Goal: Check status: Check status

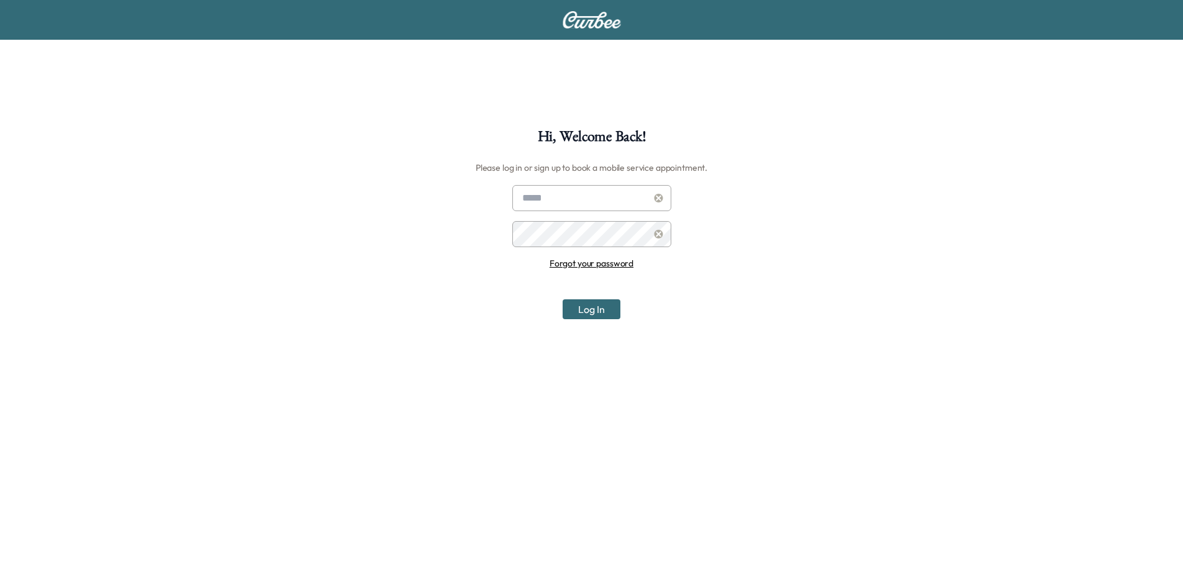
click at [591, 210] on input "text" at bounding box center [591, 198] width 159 height 26
type input "**********"
click at [563, 299] on button "Log In" at bounding box center [592, 309] width 58 height 20
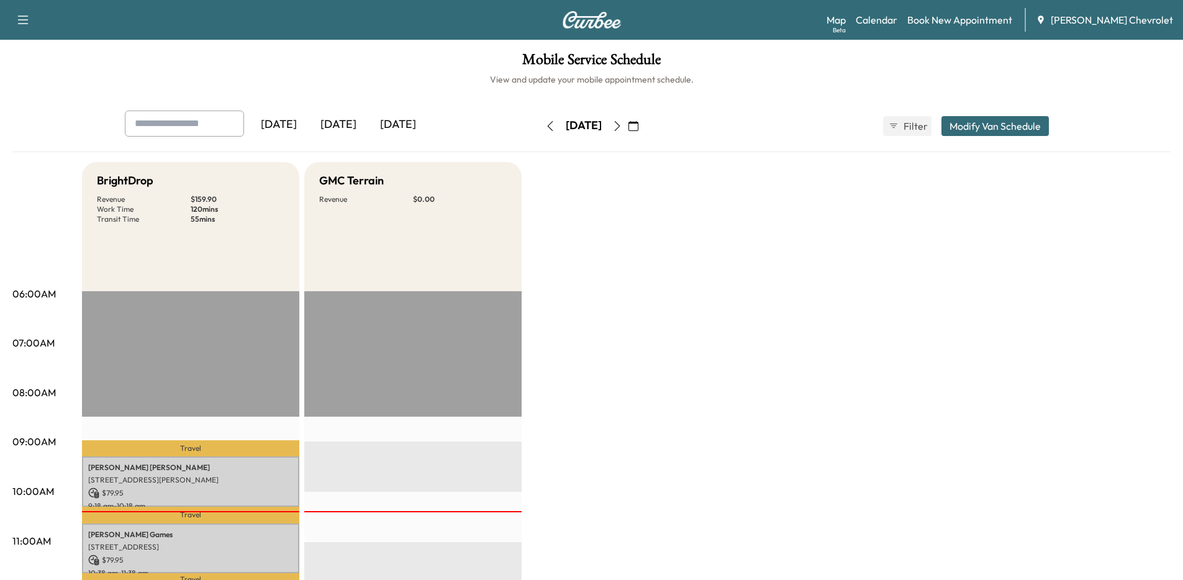
click at [295, 120] on div "[DATE]" at bounding box center [279, 125] width 60 height 29
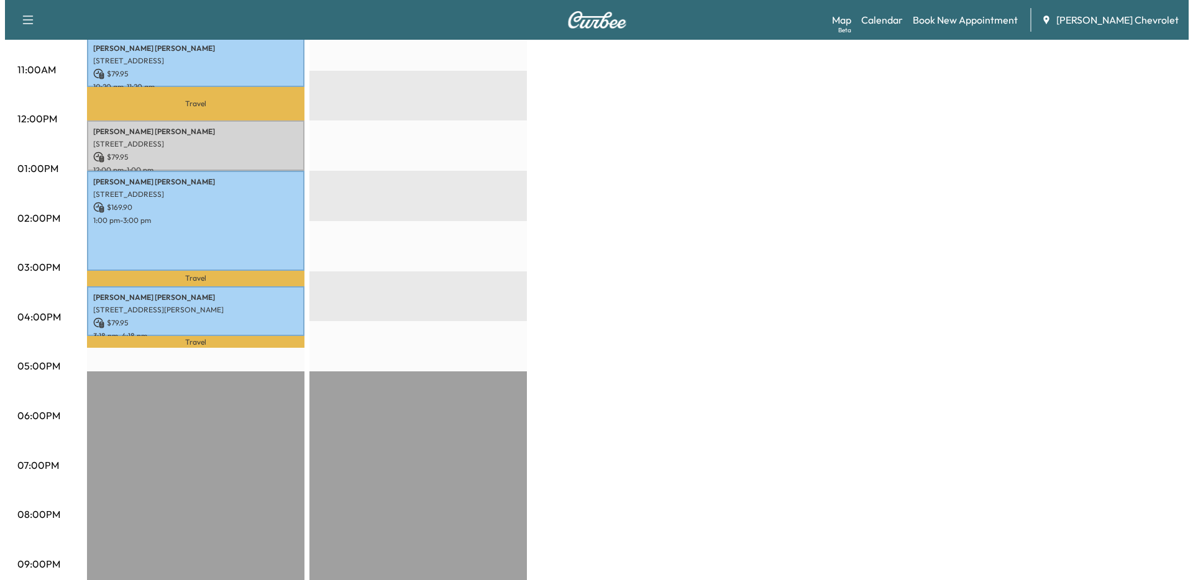
scroll to position [373, 0]
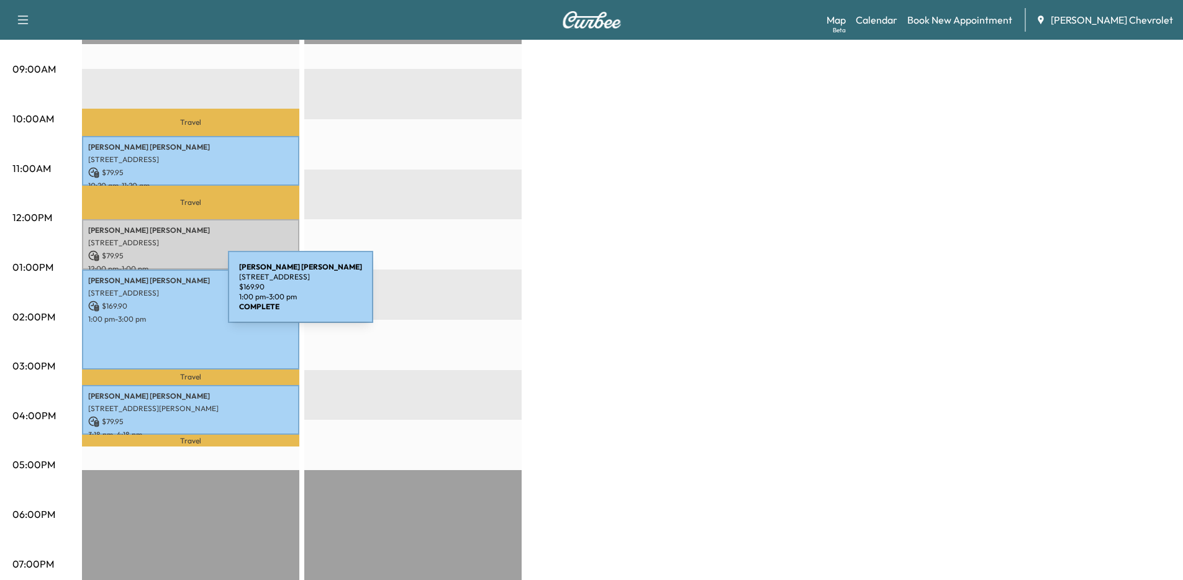
click at [135, 294] on div "[PERSON_NAME] [STREET_ADDRESS] $ 169.90 1:00 pm - 3:00 pm" at bounding box center [190, 320] width 217 height 101
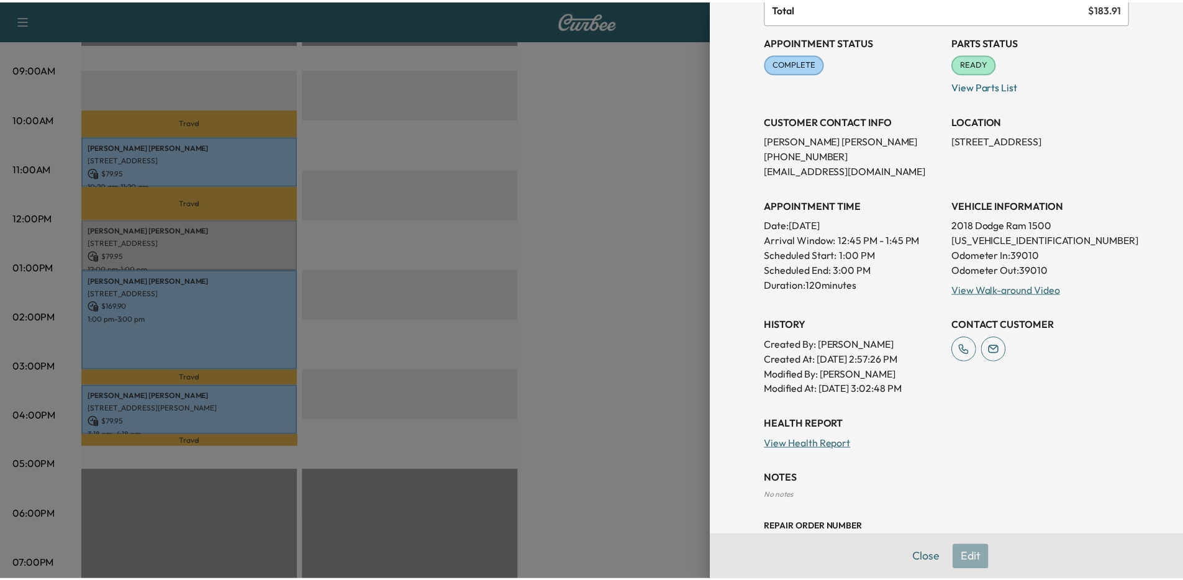
scroll to position [0, 0]
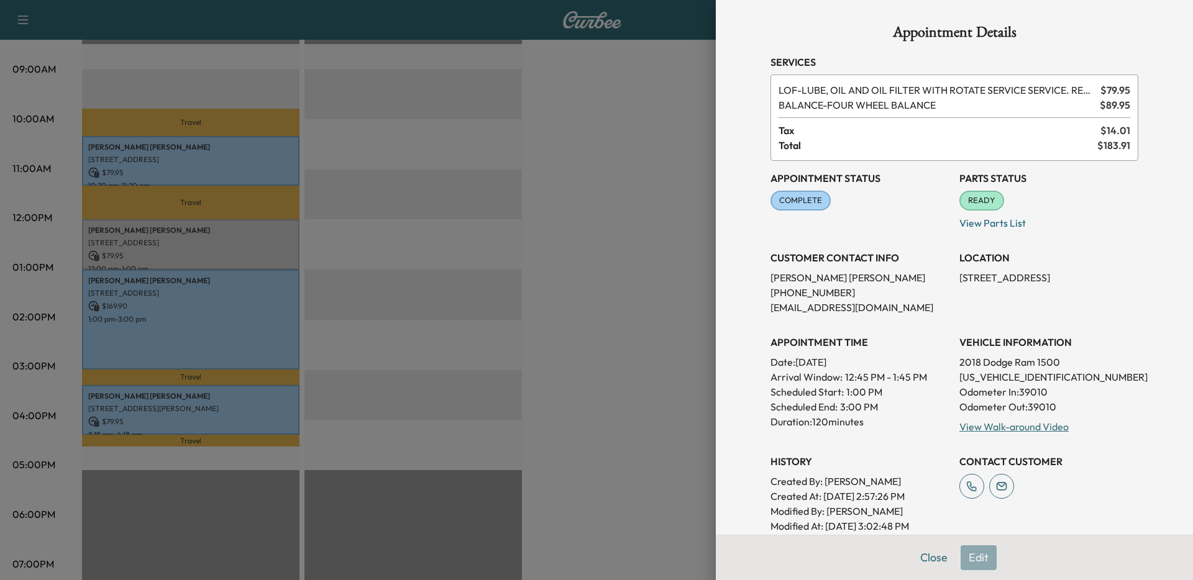
click at [647, 275] on div at bounding box center [596, 290] width 1193 height 580
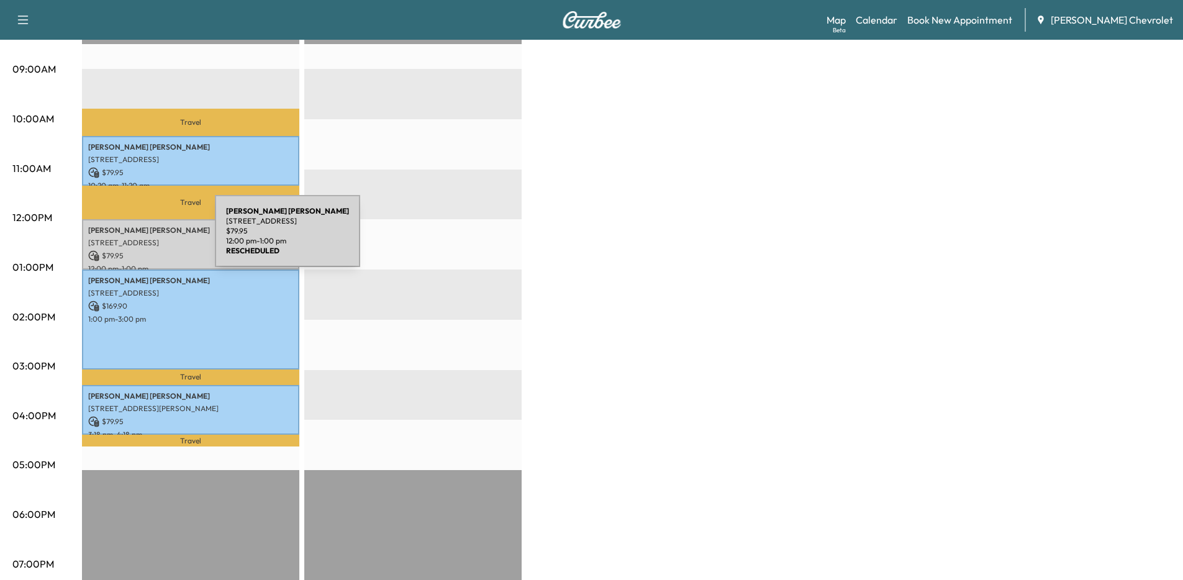
click at [122, 239] on p "[STREET_ADDRESS]" at bounding box center [190, 243] width 205 height 10
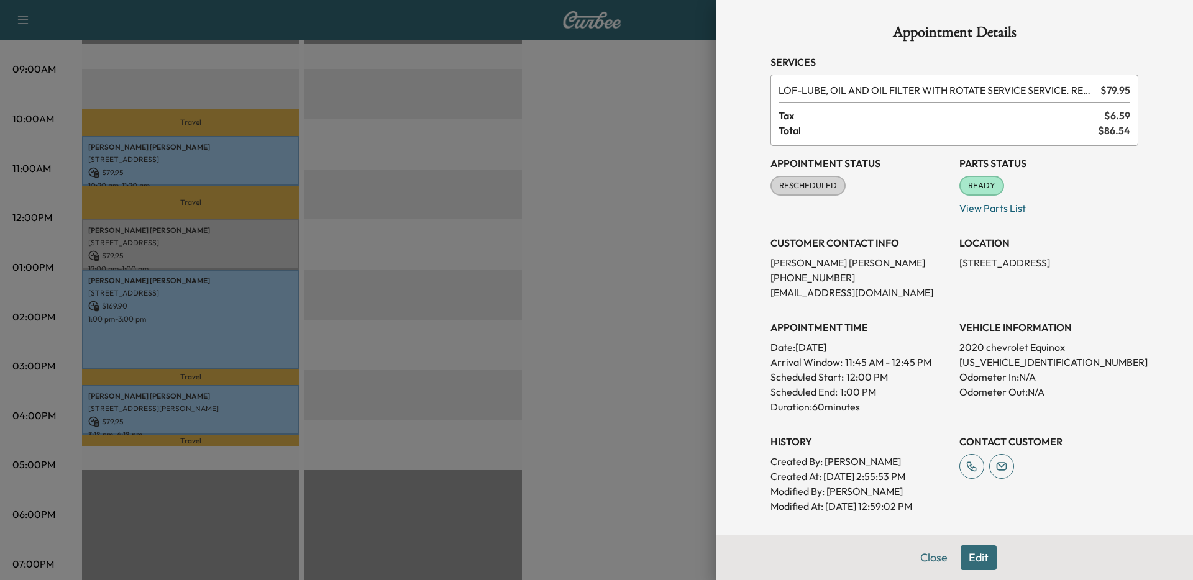
click at [645, 254] on div at bounding box center [596, 290] width 1193 height 580
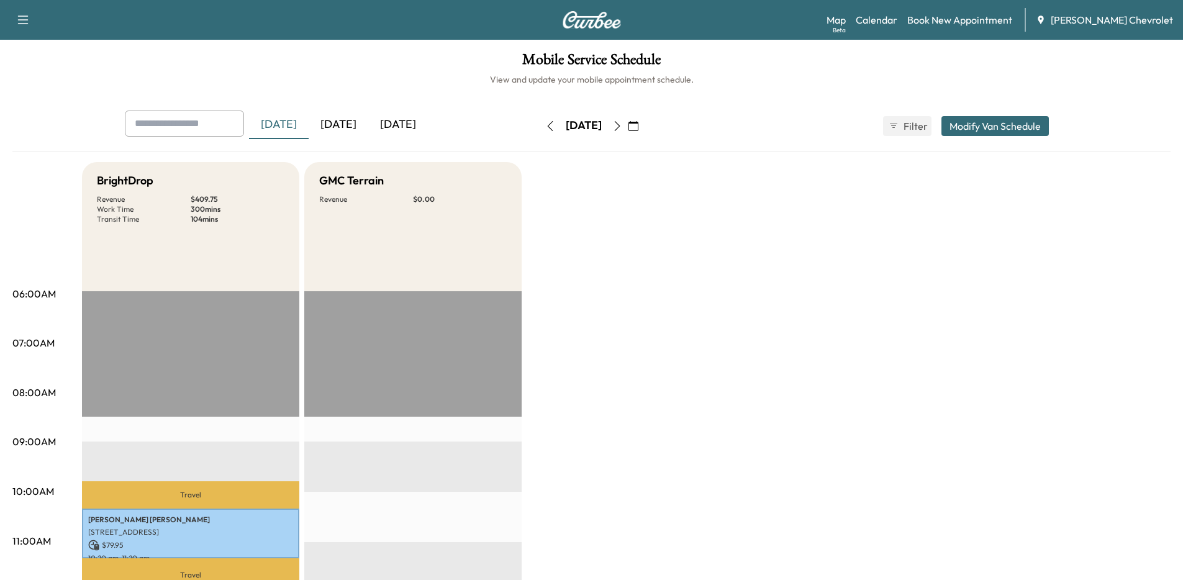
click at [342, 128] on div "[DATE]" at bounding box center [339, 125] width 60 height 29
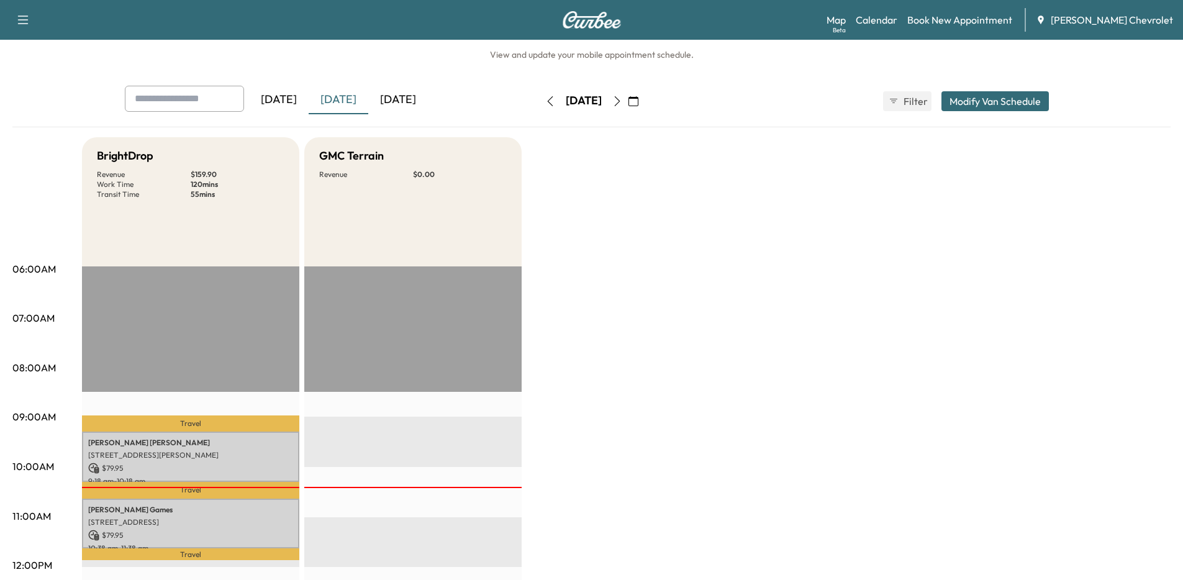
scroll to position [12, 0]
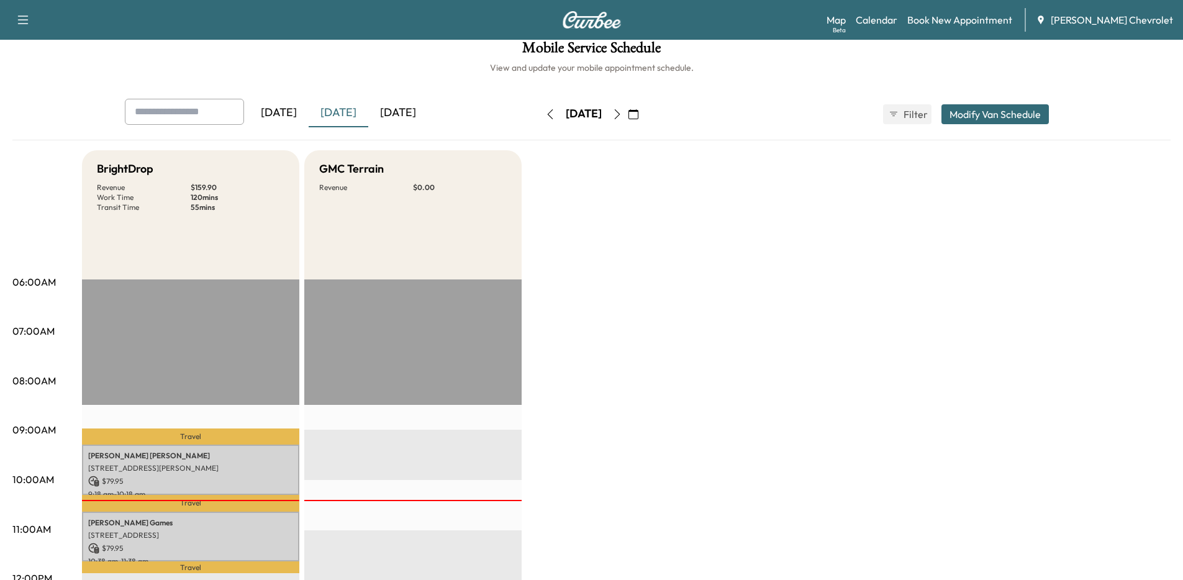
click at [406, 116] on div "[DATE]" at bounding box center [398, 113] width 60 height 29
